Goal: Task Accomplishment & Management: Manage account settings

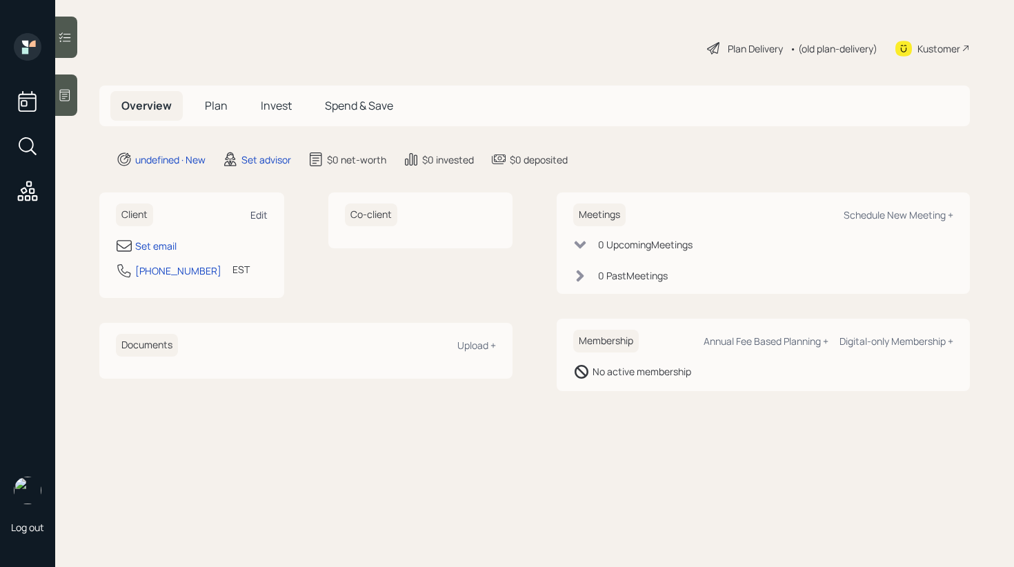
click at [263, 214] on div "Edit" at bounding box center [258, 214] width 17 height 13
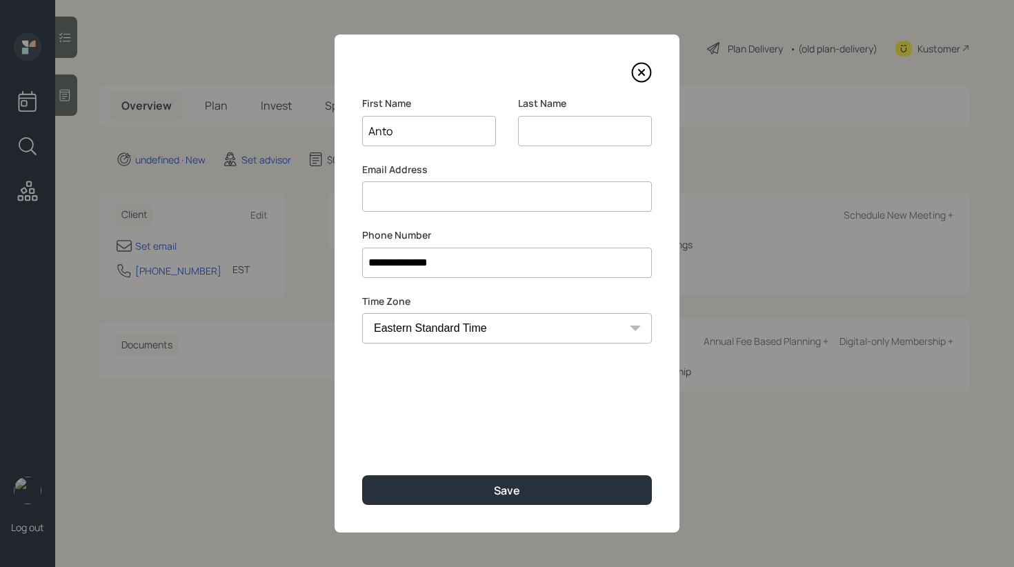
type input "Anto"
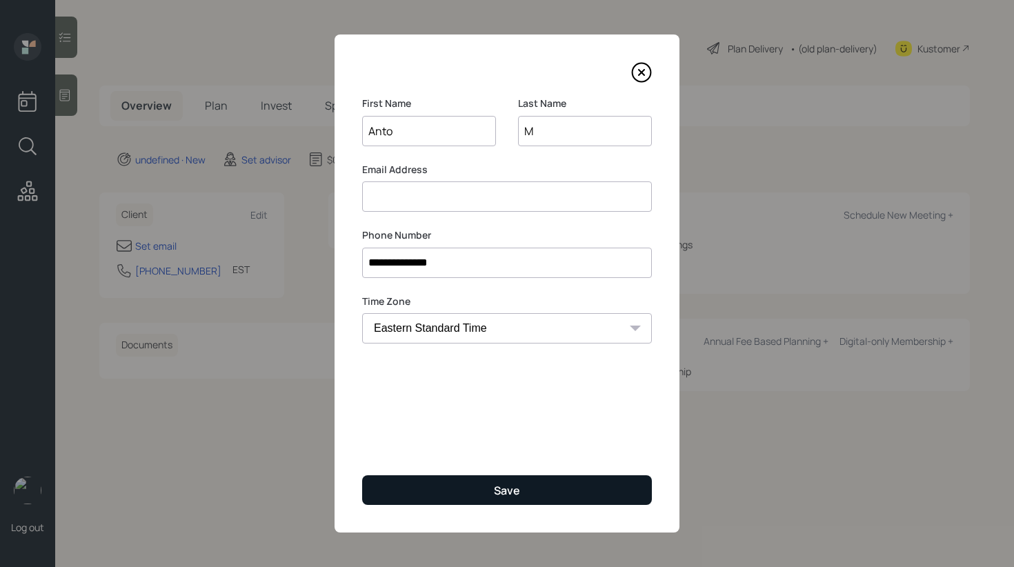
type input "M"
click at [452, 496] on button "Save" at bounding box center [507, 490] width 290 height 30
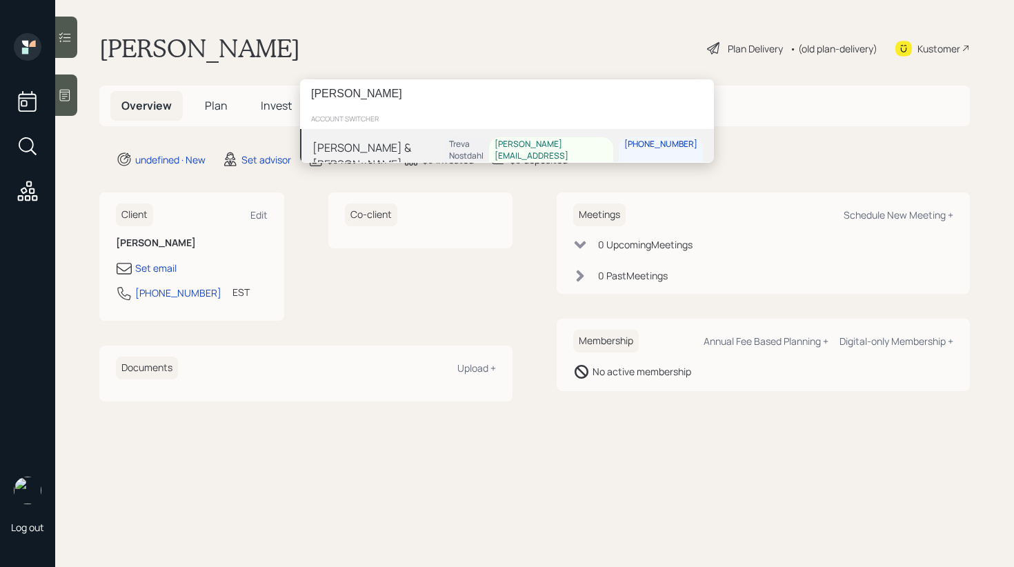
type input "[PERSON_NAME]"
click at [352, 148] on div "[PERSON_NAME] & [PERSON_NAME]" at bounding box center [377, 155] width 131 height 33
